Goal: Navigation & Orientation: Find specific page/section

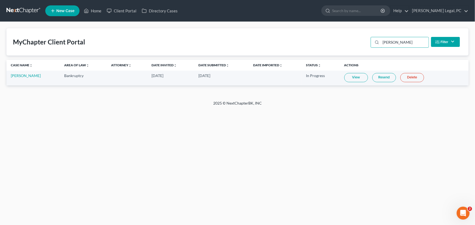
drag, startPoint x: 400, startPoint y: 43, endPoint x: 351, endPoint y: 36, distance: 50.0
click at [351, 36] on div "MyChapter Client Portal [PERSON_NAME] Filter Status Filter... Invited In Progre…" at bounding box center [237, 41] width 462 height 27
click at [21, 9] on link at bounding box center [23, 11] width 35 height 10
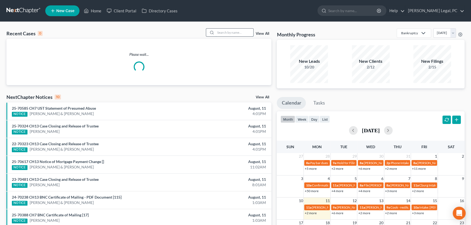
click at [226, 33] on input "search" at bounding box center [235, 33] width 38 height 8
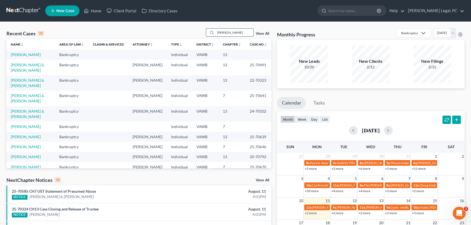
type input "pugh"
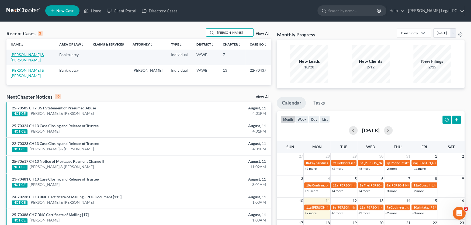
click at [44, 55] on link "Pugh, Franklin & Stephanie" at bounding box center [27, 57] width 33 height 10
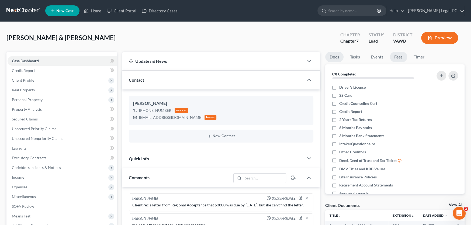
click at [401, 57] on link "Fees" at bounding box center [398, 57] width 17 height 11
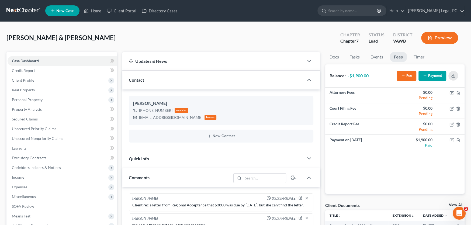
click at [17, 8] on link at bounding box center [23, 11] width 35 height 10
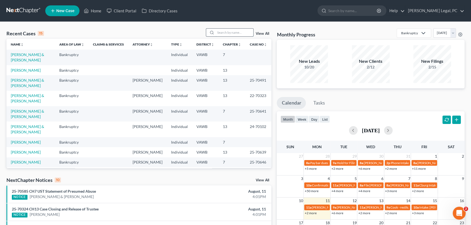
click at [219, 31] on input "search" at bounding box center [235, 33] width 38 height 8
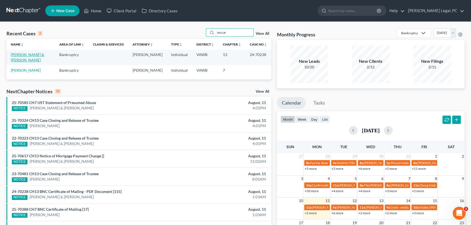
type input "mccar"
click at [30, 54] on link "McCarthy, Gary & Kristi" at bounding box center [27, 57] width 33 height 10
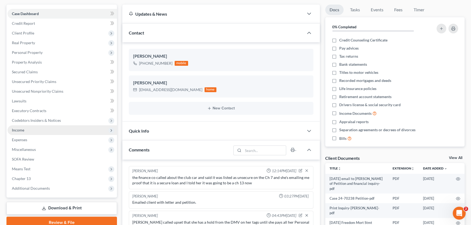
scroll to position [108, 0]
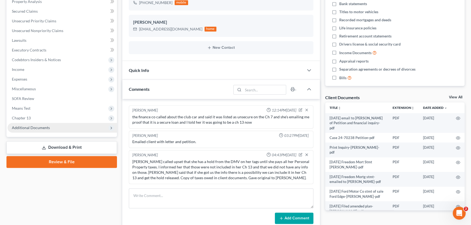
click at [30, 127] on span "Additional Documents" at bounding box center [31, 127] width 38 height 5
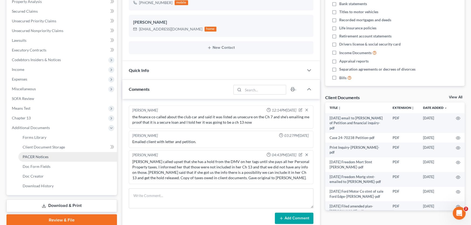
click at [47, 157] on span "PACER Notices" at bounding box center [36, 157] width 26 height 5
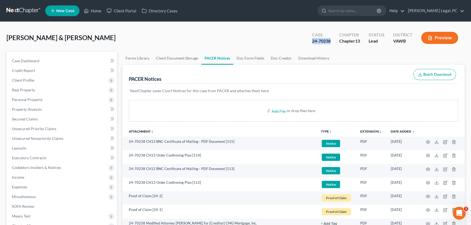
drag, startPoint x: 334, startPoint y: 40, endPoint x: 305, endPoint y: 44, distance: 28.6
click at [306, 44] on div "Case 24-70238 Chapter Chapter 13 Status Lead District VAWB Preview" at bounding box center [385, 37] width 159 height 19
copy div "24-70238"
click at [23, 64] on link "Case Dashboard" at bounding box center [63, 61] width 110 height 10
click at [24, 62] on span "Case Dashboard" at bounding box center [26, 61] width 28 height 5
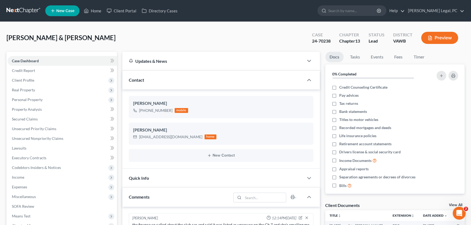
click at [99, 34] on div "McCarthy, Gary & Kristi Upgraded Case 24-70238 Chapter Chapter 13 Status Lead D…" at bounding box center [235, 39] width 459 height 23
click at [26, 9] on link at bounding box center [23, 11] width 35 height 10
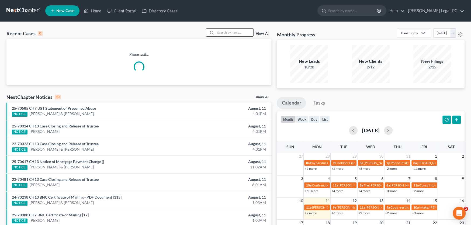
click at [226, 34] on input "search" at bounding box center [235, 33] width 38 height 8
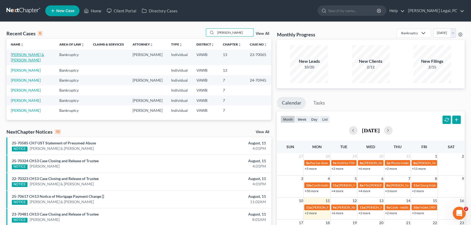
type input "[PERSON_NAME]"
click at [39, 56] on link "[PERSON_NAME] & [PERSON_NAME]" at bounding box center [27, 57] width 33 height 10
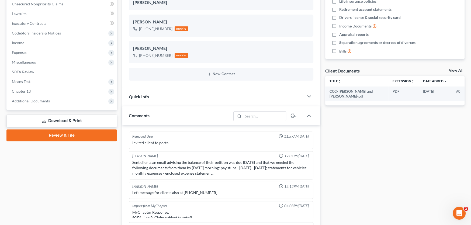
scroll to position [228, 0]
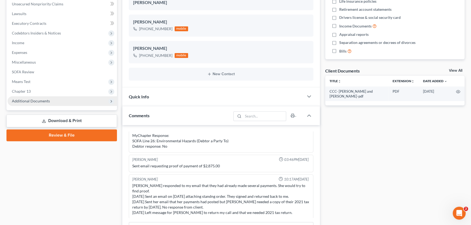
click at [37, 99] on span "Additional Documents" at bounding box center [31, 101] width 38 height 5
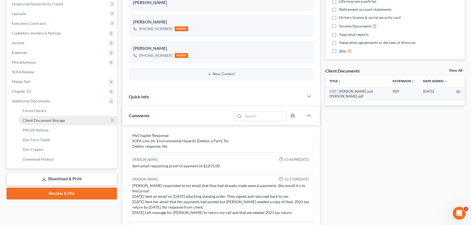
click at [38, 118] on span "Client Document Storage" at bounding box center [44, 120] width 42 height 5
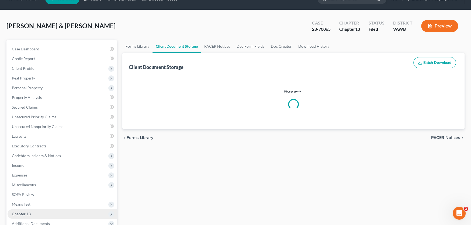
select select "0"
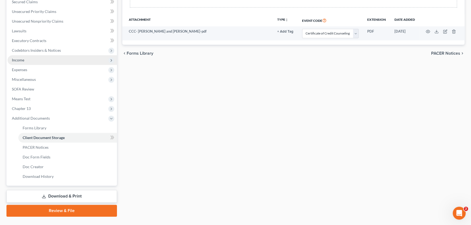
scroll to position [129, 0]
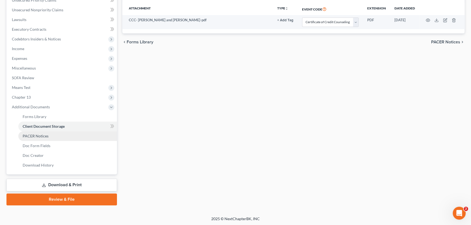
click at [50, 138] on link "PACER Notices" at bounding box center [67, 136] width 99 height 10
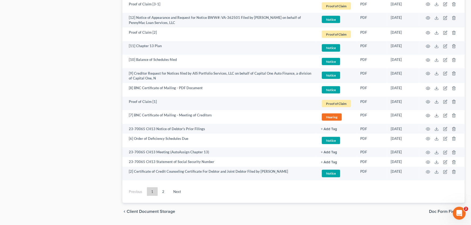
scroll to position [976, 0]
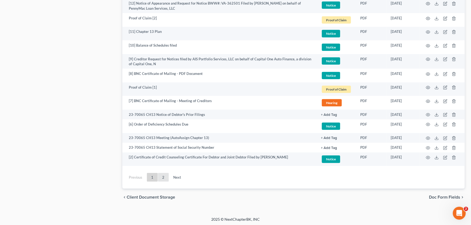
click at [161, 178] on link "2" at bounding box center [163, 177] width 11 height 9
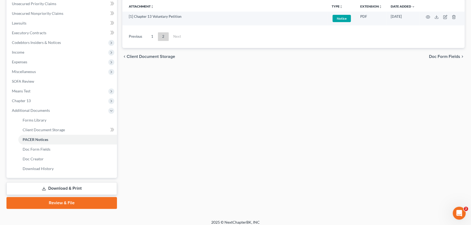
scroll to position [75, 0]
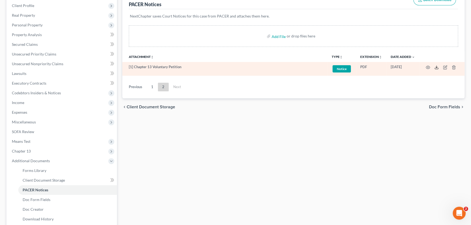
click at [437, 66] on icon at bounding box center [437, 67] width 4 height 4
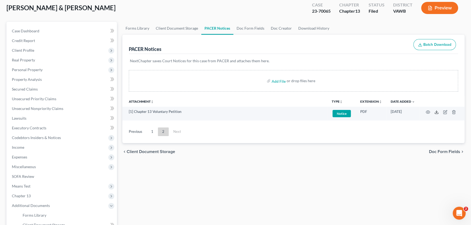
scroll to position [0, 0]
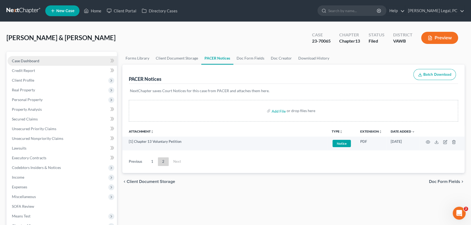
click at [20, 63] on link "Case Dashboard" at bounding box center [63, 61] width 110 height 10
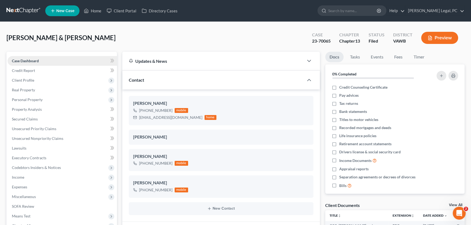
scroll to position [228, 0]
drag, startPoint x: 193, startPoint y: 118, endPoint x: 137, endPoint y: 117, distance: 56.1
click at [137, 117] on div "[EMAIL_ADDRESS][DOMAIN_NAME] home" at bounding box center [174, 117] width 83 height 7
copy div "[EMAIL_ADDRESS][DOMAIN_NAME]"
click at [13, 12] on link at bounding box center [23, 11] width 35 height 10
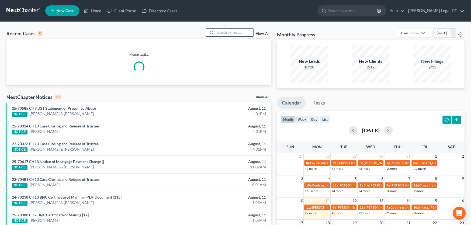
click at [225, 32] on input "search" at bounding box center [235, 33] width 38 height 8
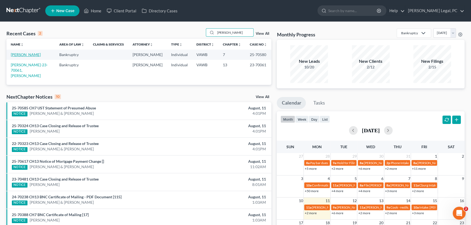
type input "tabor"
click at [27, 53] on link "Tabor, Stephen" at bounding box center [26, 54] width 30 height 5
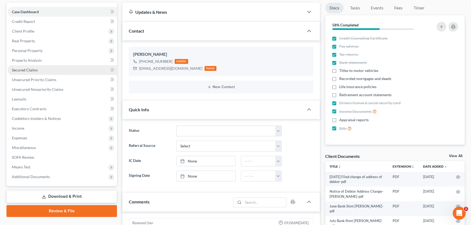
scroll to position [477, 0]
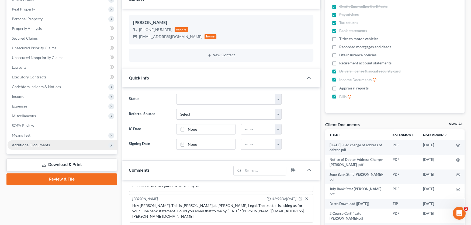
click at [37, 146] on span "Additional Documents" at bounding box center [31, 145] width 38 height 5
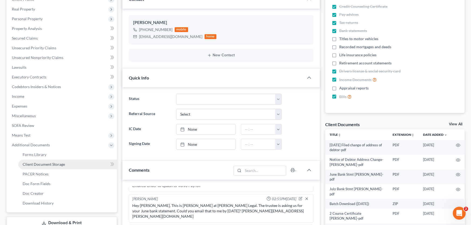
click at [57, 163] on span "Client Document Storage" at bounding box center [44, 164] width 42 height 5
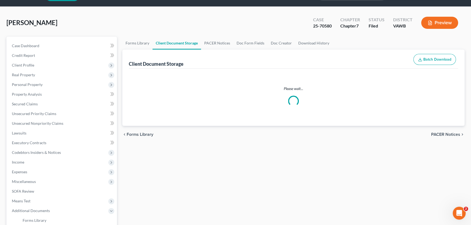
scroll to position [3, 0]
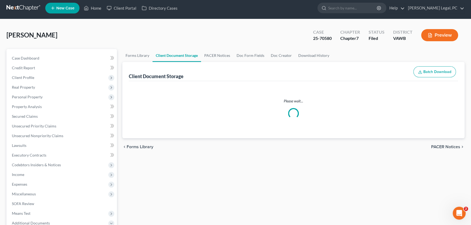
select select "0"
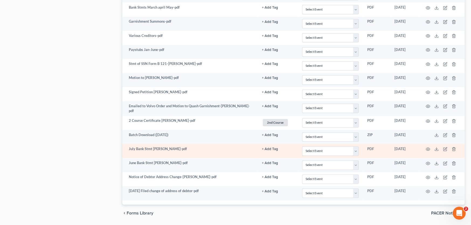
scroll to position [537, 0]
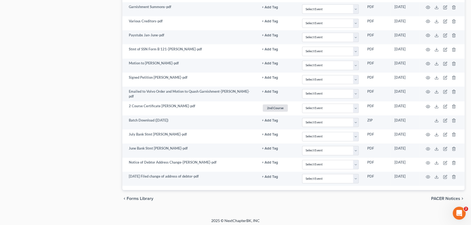
select select "0"
